Goal: Task Accomplishment & Management: Manage account settings

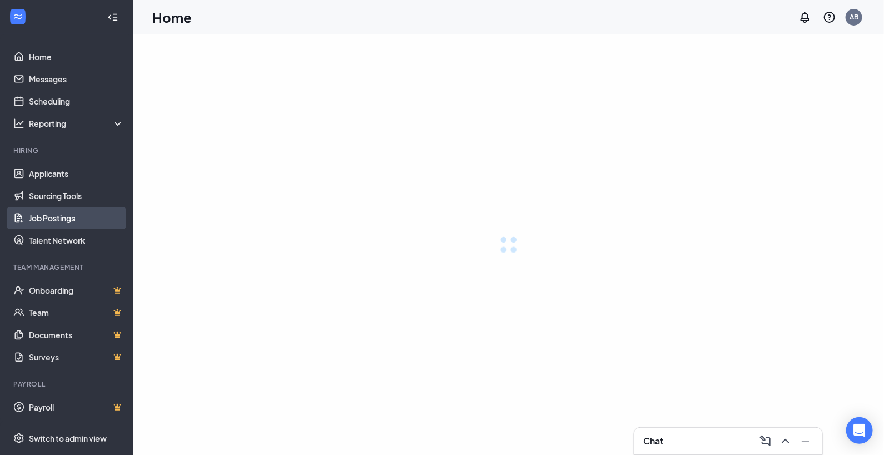
drag, startPoint x: 52, startPoint y: 218, endPoint x: 426, endPoint y: 216, distance: 374.0
click at [52, 218] on link "Job Postings" at bounding box center [76, 218] width 95 height 22
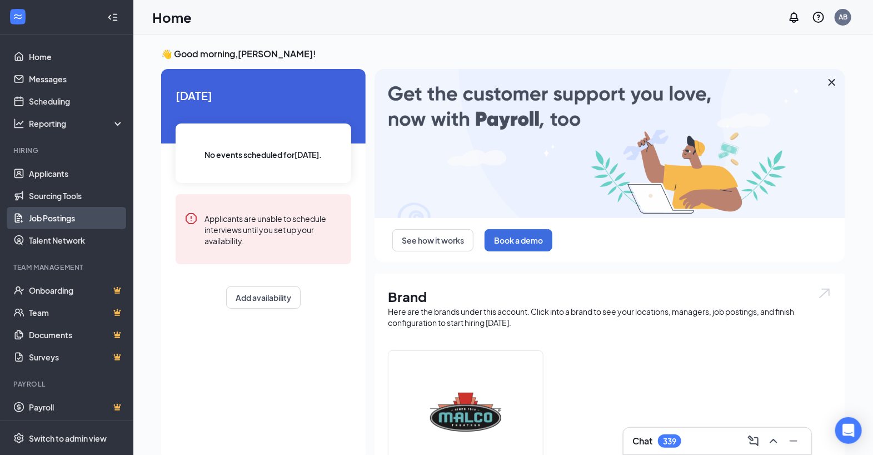
click at [58, 219] on link "Job Postings" at bounding box center [76, 218] width 95 height 22
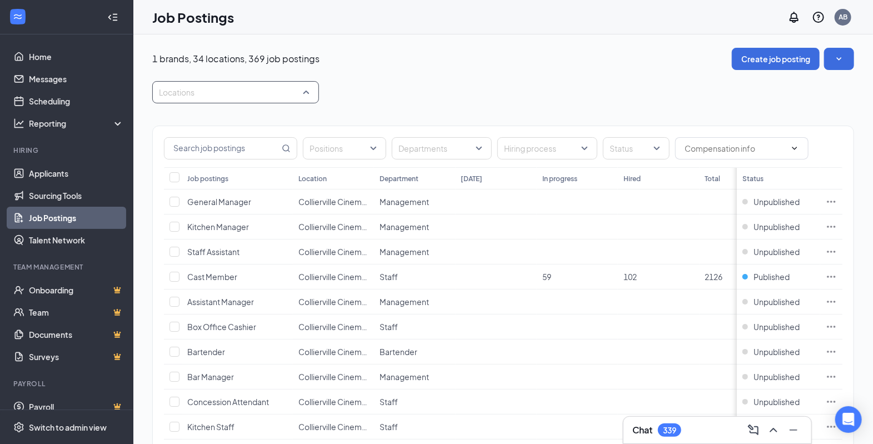
click at [305, 94] on div at bounding box center [230, 92] width 150 height 18
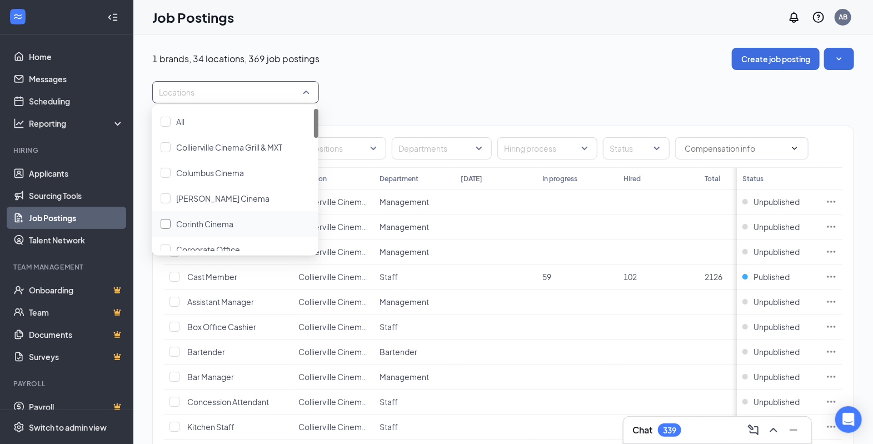
click at [167, 224] on div at bounding box center [166, 224] width 10 height 10
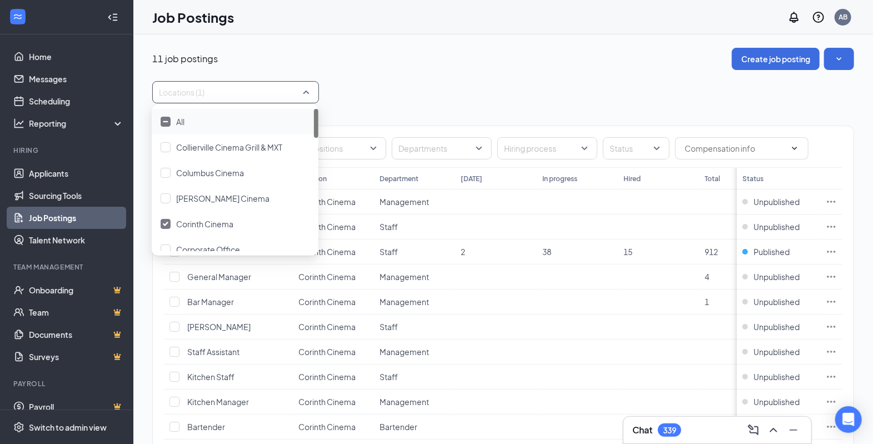
click at [460, 78] on div "11 job postings Create job posting Locations (1) Positions Departments Hiring p…" at bounding box center [503, 280] width 702 height 465
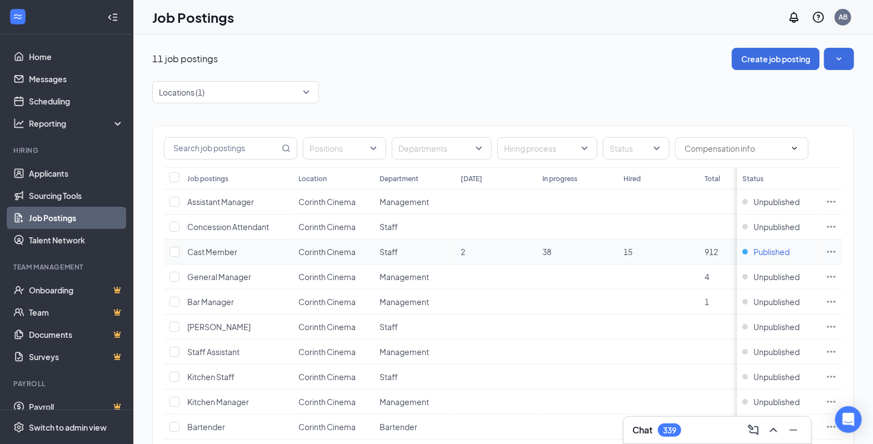
click at [772, 254] on span "Published" at bounding box center [771, 251] width 36 height 11
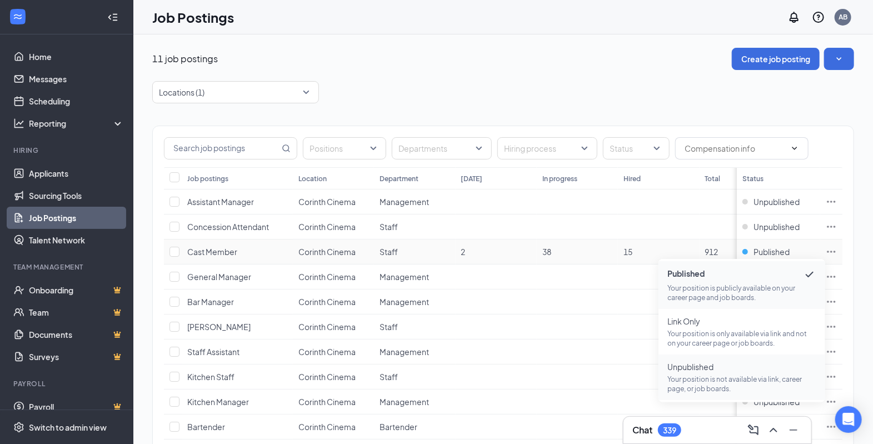
click at [719, 372] on span "Unpublished" at bounding box center [741, 366] width 149 height 11
